Goal: Task Accomplishment & Management: Manage account settings

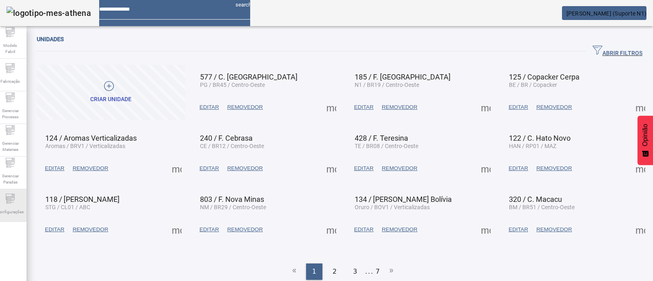
click at [9, 205] on div "Configurações" at bounding box center [10, 205] width 33 height 33
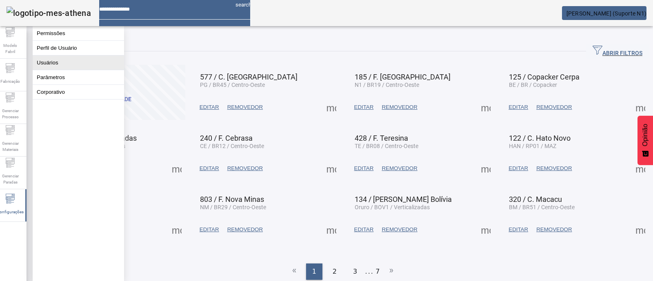
click at [86, 62] on button "Usuários" at bounding box center [78, 63] width 91 height 14
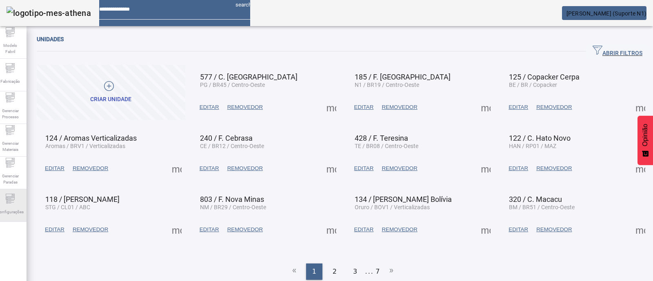
click at [10, 213] on font "Configurações" at bounding box center [10, 212] width 27 height 6
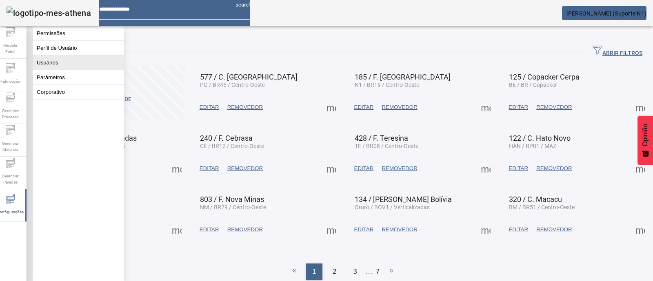
click at [74, 65] on button "Usuários" at bounding box center [78, 63] width 91 height 14
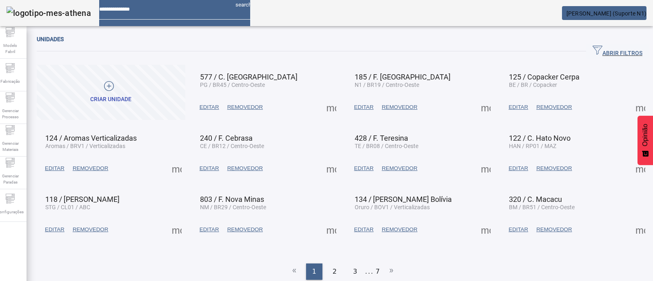
click at [593, 51] on icon "button" at bounding box center [598, 50] width 10 height 10
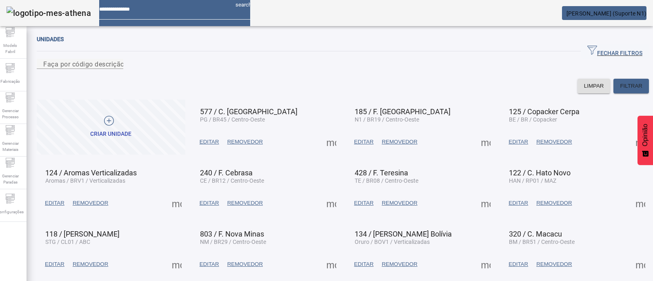
click at [587, 48] on icon "button" at bounding box center [592, 50] width 10 height 10
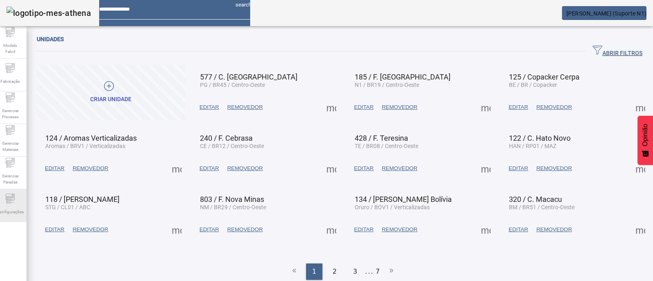
click at [11, 210] on font "Configurações" at bounding box center [10, 212] width 27 height 4
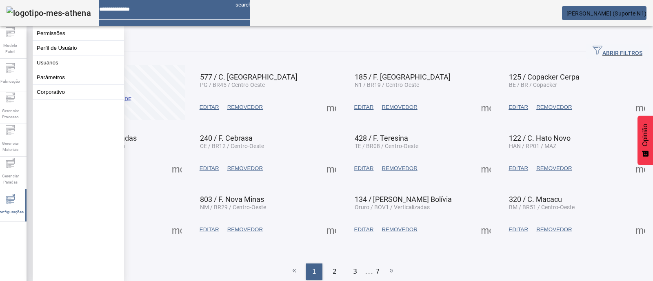
click at [61, 70] on button "Usuários" at bounding box center [78, 63] width 91 height 14
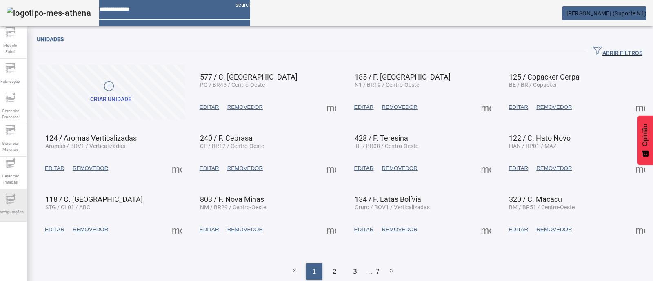
click at [8, 197] on div "Configurações" at bounding box center [10, 205] width 33 height 33
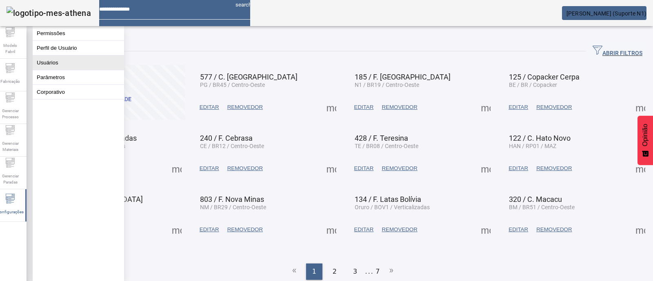
click at [65, 66] on button "Usuários" at bounding box center [78, 63] width 91 height 14
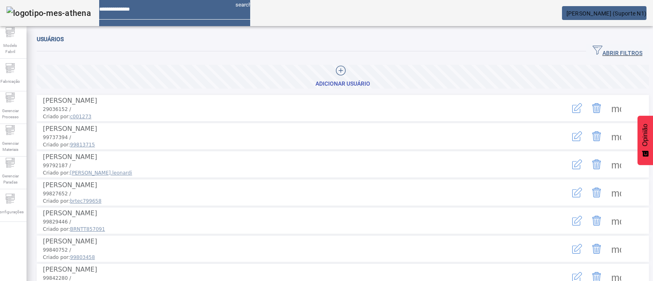
click at [593, 50] on icon "button" at bounding box center [598, 50] width 10 height 10
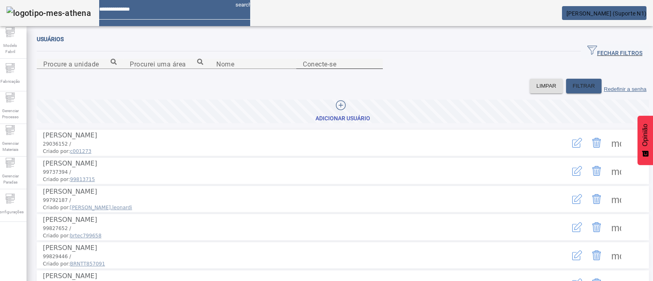
click at [376, 69] on div "Conecte-se" at bounding box center [339, 64] width 73 height 10
paste input "********"
type input "********"
click at [567, 96] on span at bounding box center [584, 86] width 36 height 20
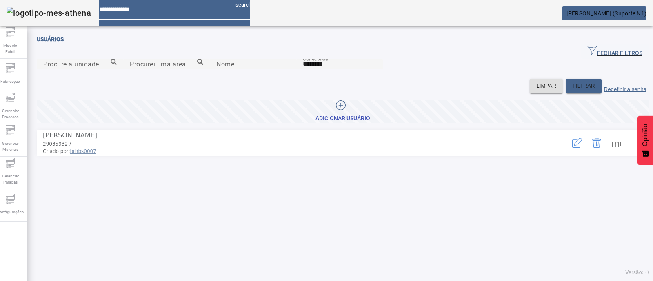
click at [572, 148] on icon "button" at bounding box center [577, 143] width 10 height 10
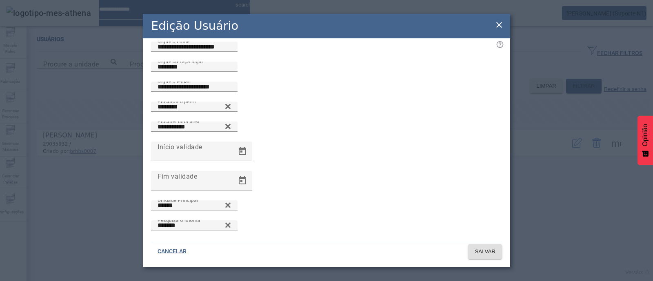
scroll to position [17, 0]
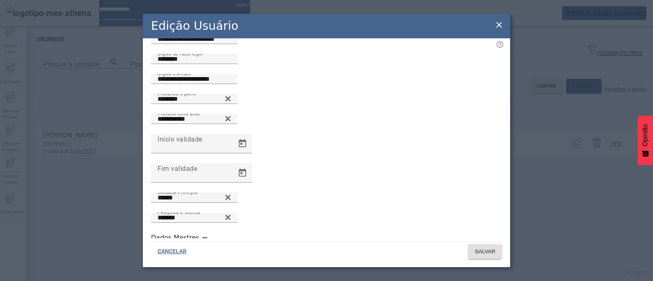
click at [500, 23] on icon at bounding box center [499, 25] width 6 height 6
